Goal: Task Accomplishment & Management: Use online tool/utility

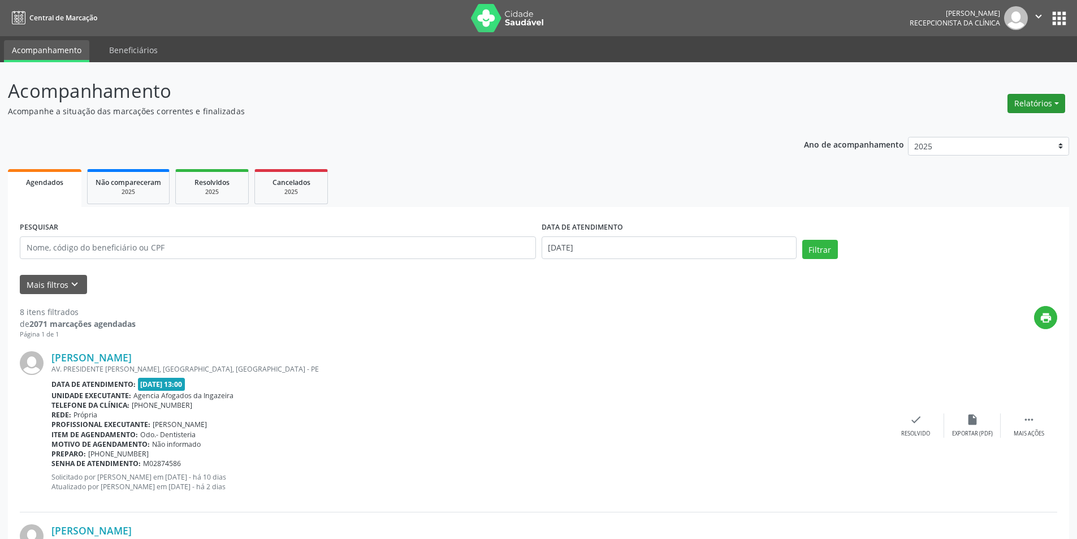
click at [1042, 107] on button "Relatórios" at bounding box center [1037, 103] width 58 height 19
click at [1002, 130] on link "Agendamentos" at bounding box center [1005, 128] width 122 height 16
select select "7"
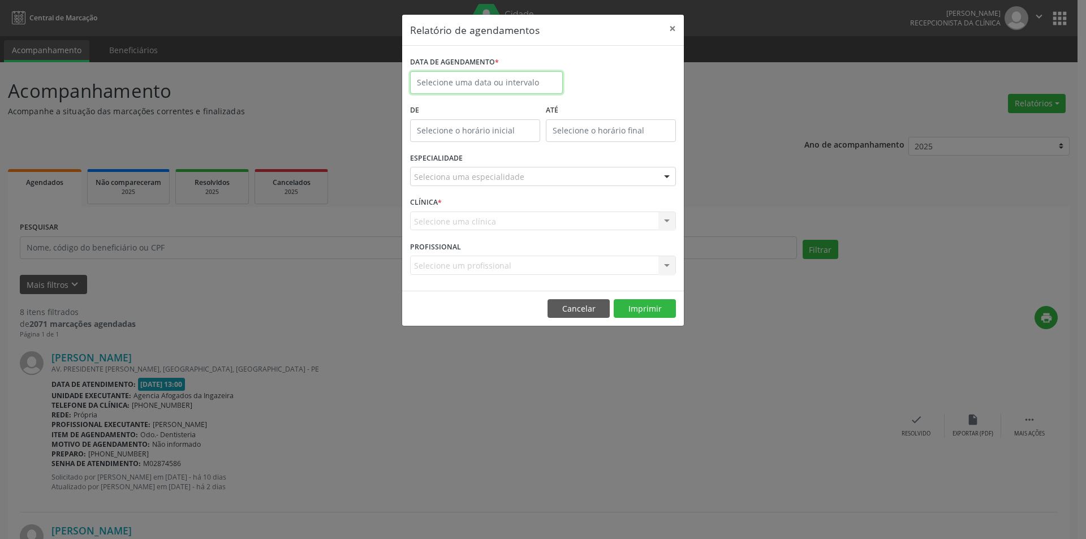
click at [502, 77] on input "text" at bounding box center [486, 82] width 153 height 23
click at [551, 209] on span "22" at bounding box center [547, 209] width 22 height 22
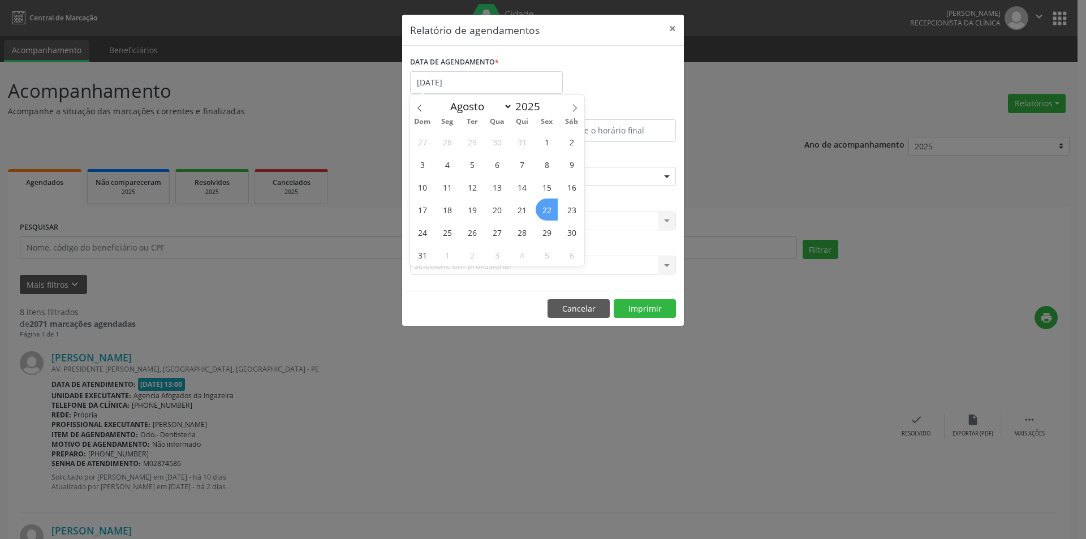
click at [551, 209] on span "22" at bounding box center [547, 209] width 22 height 22
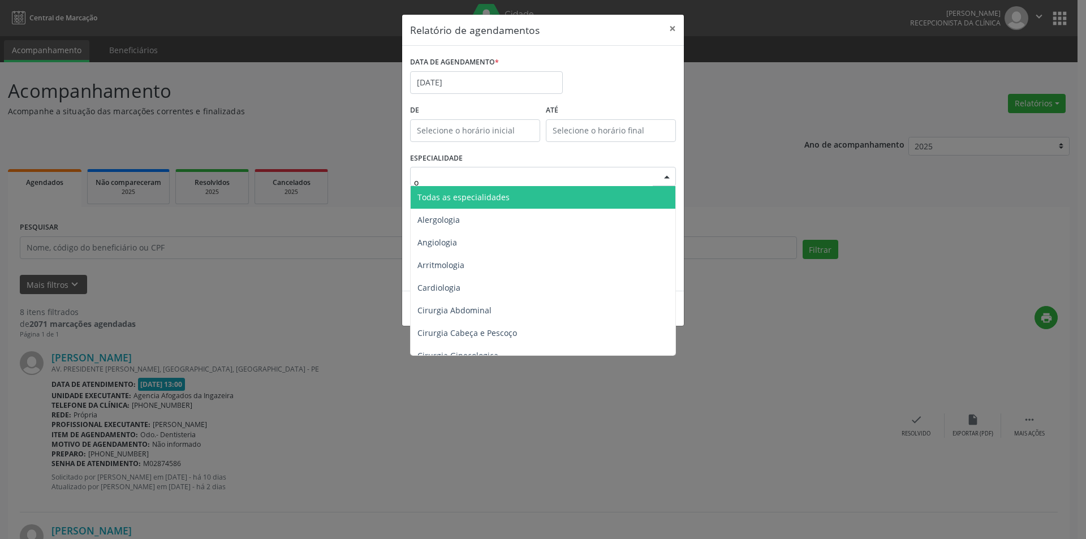
type input "od"
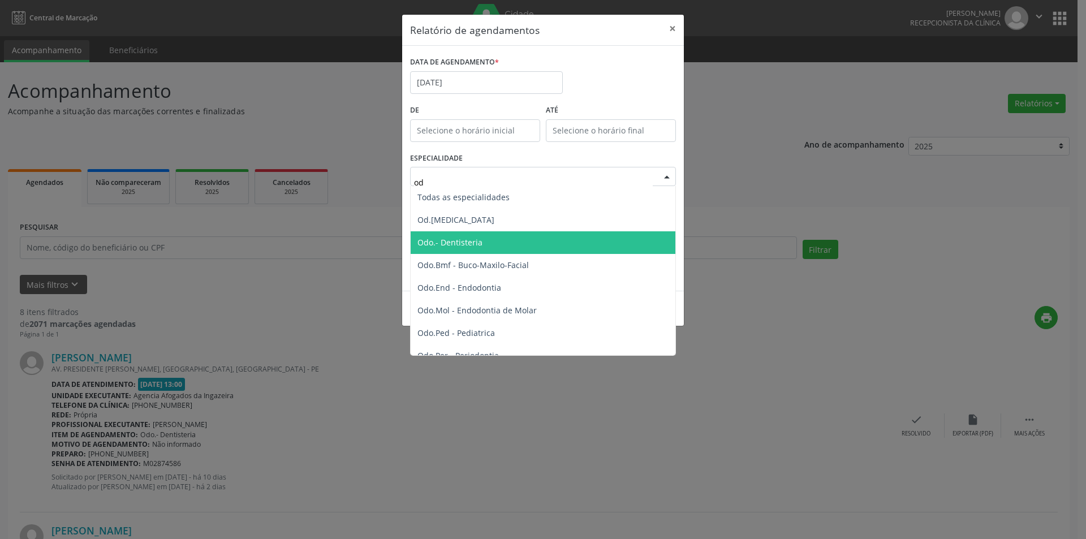
click at [469, 246] on span "Odo.- Dentisteria" at bounding box center [449, 242] width 65 height 11
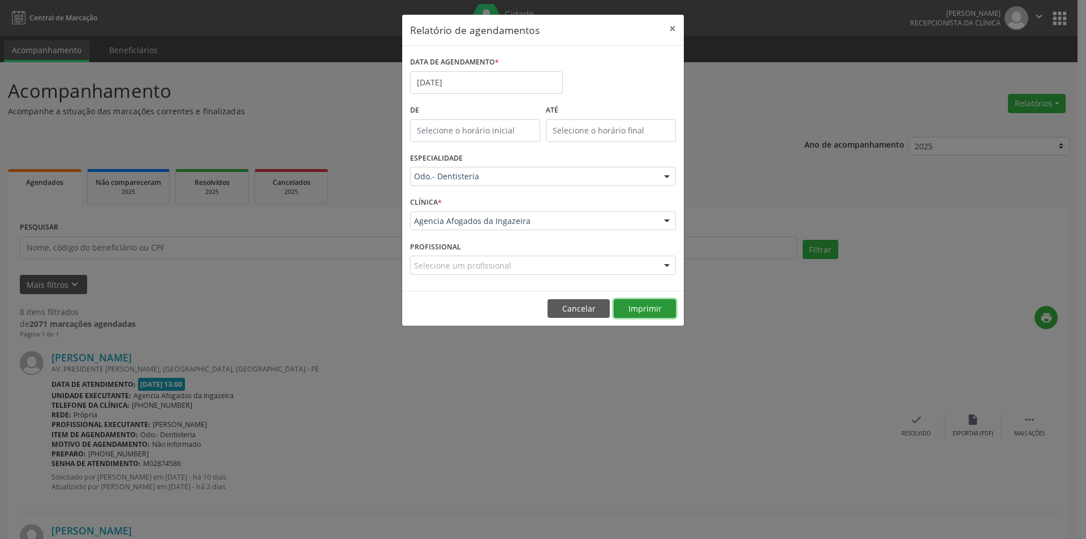
click at [638, 312] on button "Imprimir" at bounding box center [645, 308] width 62 height 19
